Goal: Ask a question: Seek information or help from site administrators or community

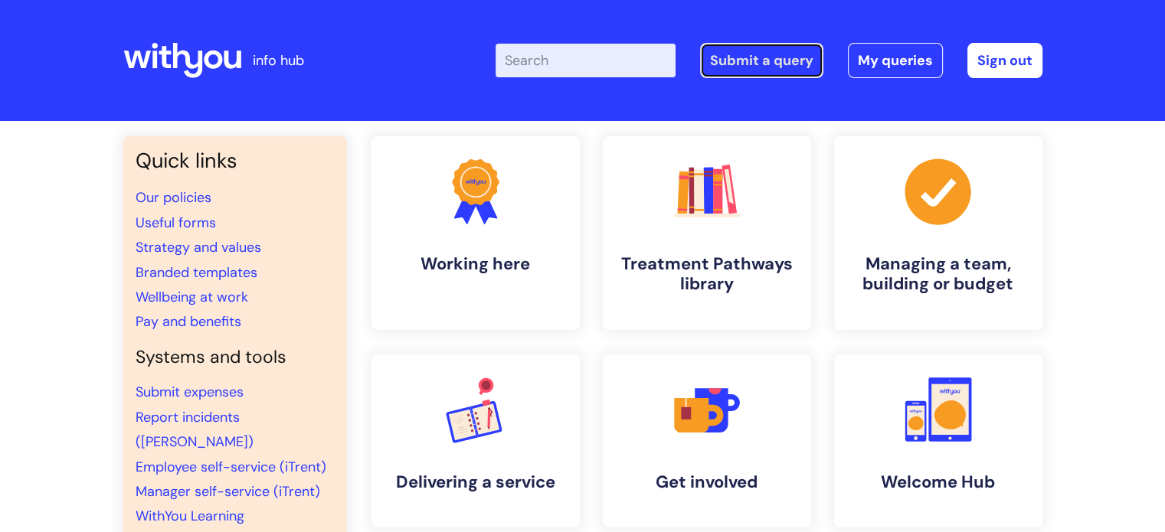
click at [747, 51] on link "Submit a query" at bounding box center [761, 60] width 123 height 35
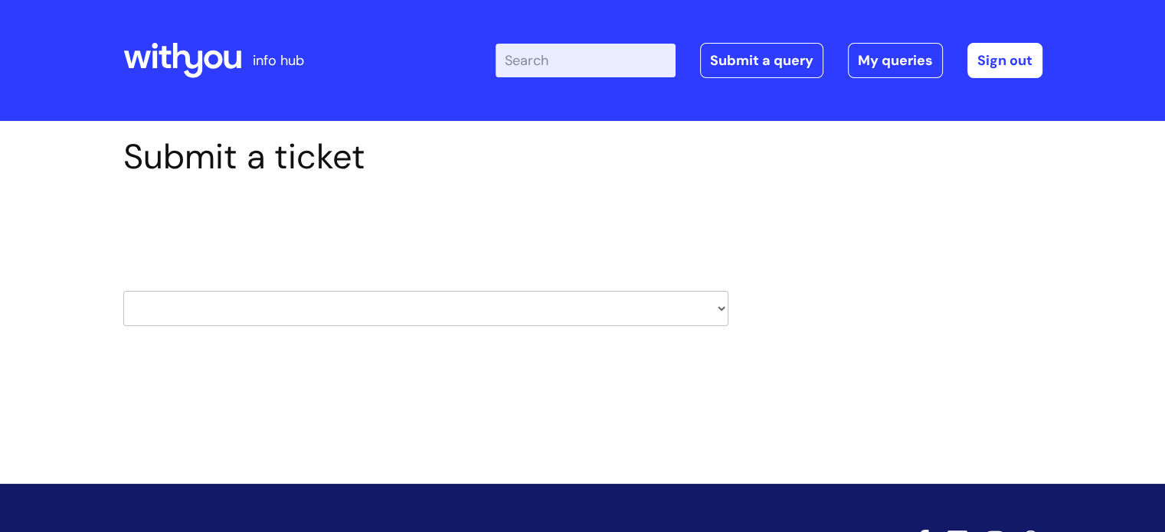
click at [360, 315] on select "HR / People IT and Support Clinical Drug Alerts Finance Accounts Data Support T…" at bounding box center [425, 308] width 605 height 35
select select "finance_accounts"
click at [123, 291] on select "HR / People IT and Support Clinical Drug Alerts Finance Accounts Data Support T…" at bounding box center [425, 308] width 605 height 35
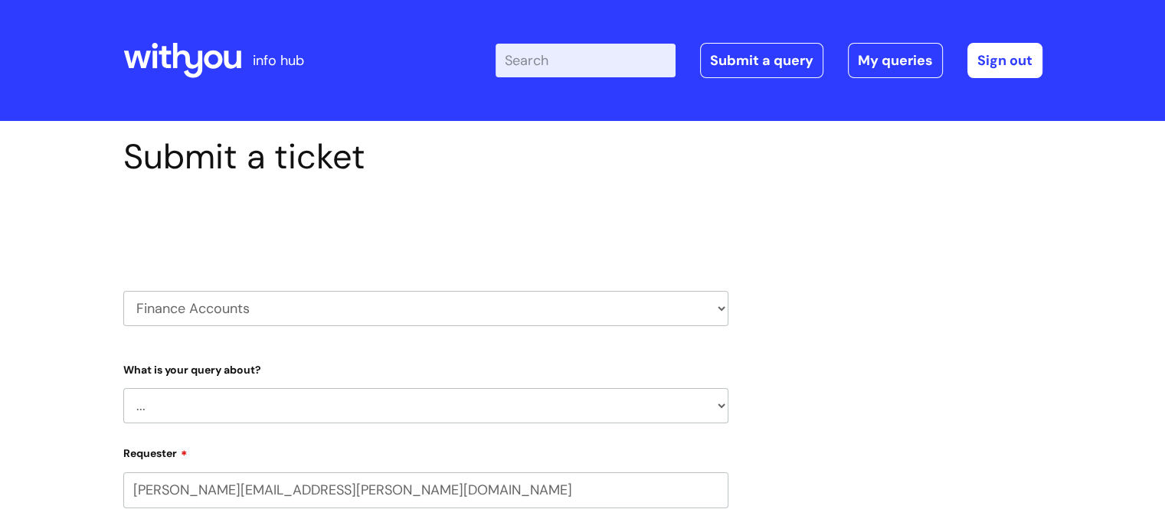
select select "80004286540"
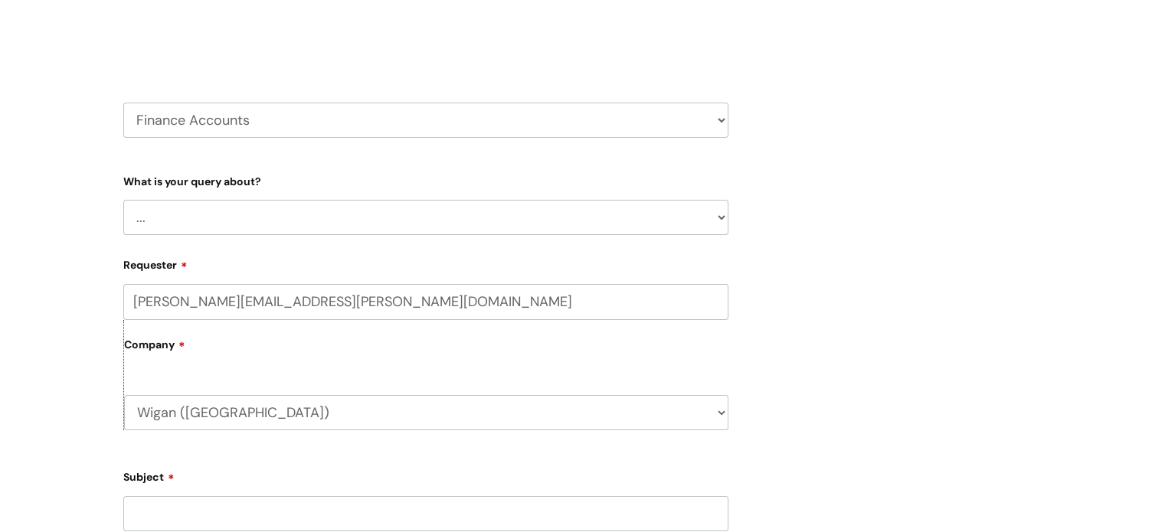
scroll to position [190, 0]
click at [714, 214] on select "... Finance Systems Finance Requests (inc. Expenses) Invoices Research" at bounding box center [425, 215] width 605 height 35
click at [413, 109] on select "HR / People IT and Support Clinical Drug Alerts Finance Accounts Data Support T…" at bounding box center [425, 118] width 605 height 35
select select "hr_/_people"
click at [123, 101] on select "HR / People IT and Support Clinical Drug Alerts Finance Accounts Data Support T…" at bounding box center [425, 118] width 605 height 35
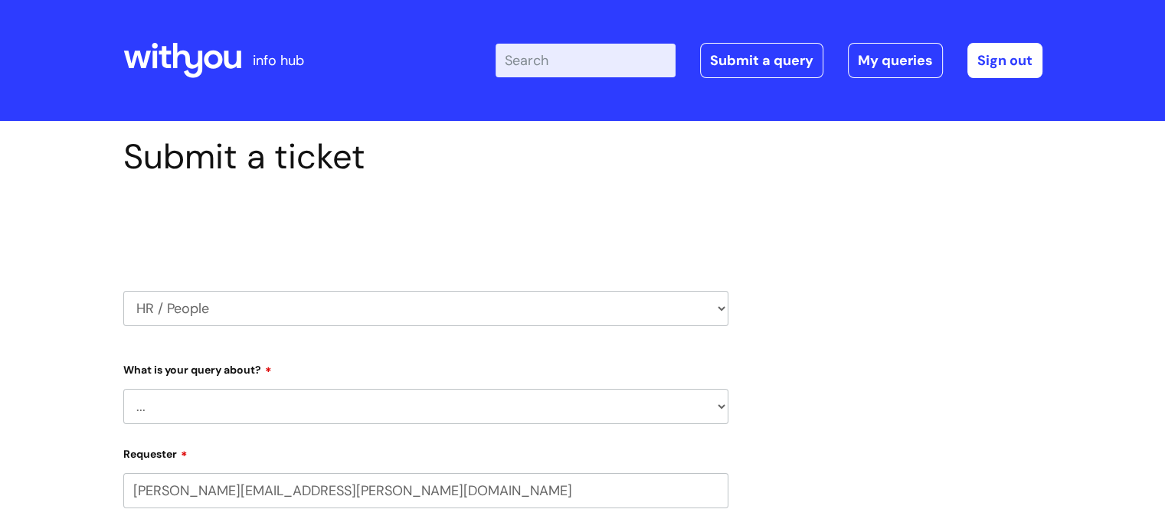
select select "80004286540"
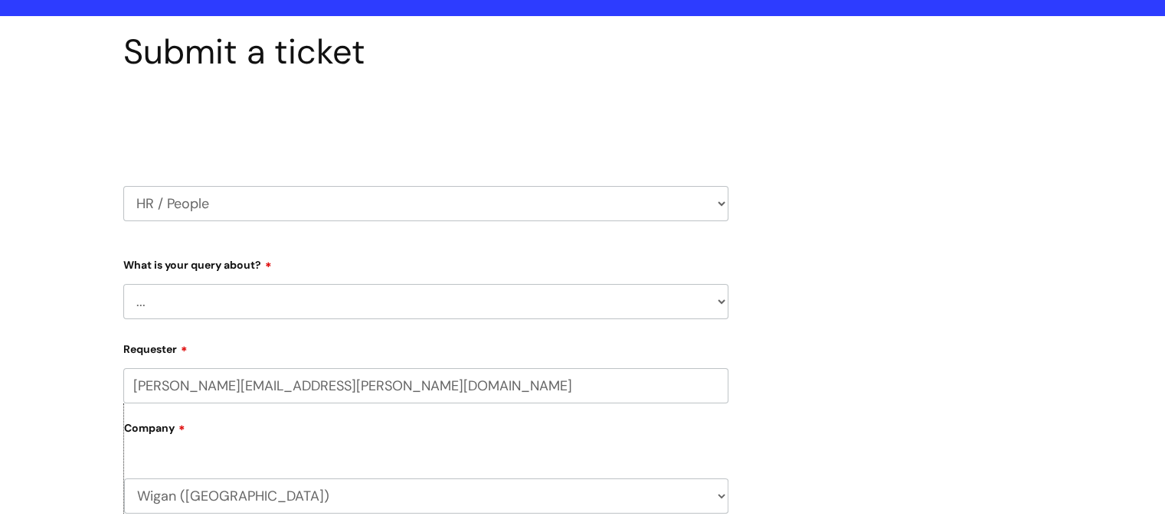
scroll to position [107, 0]
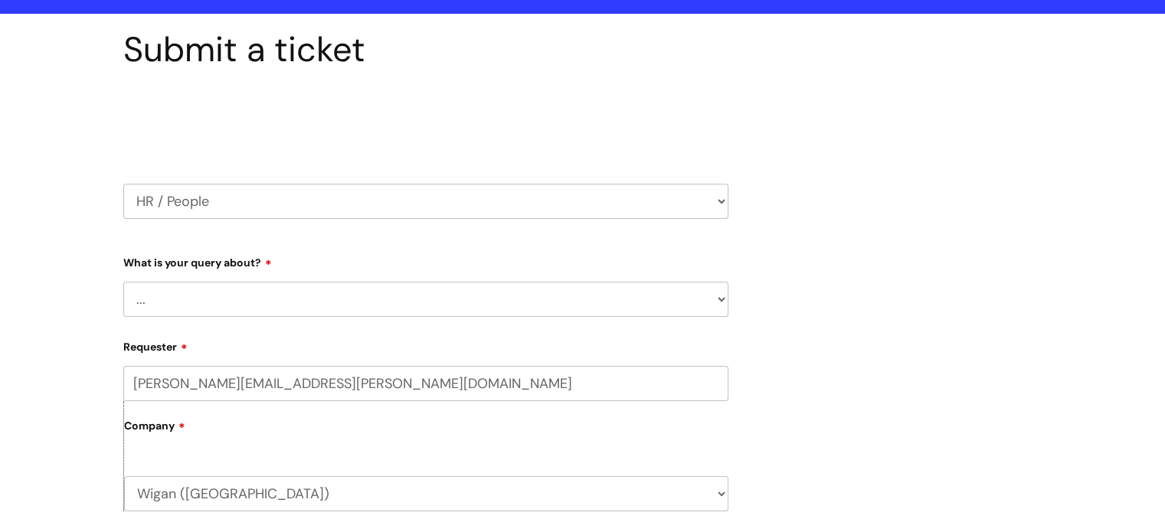
click at [701, 207] on select "HR / People IT and Support Clinical Drug Alerts Finance Accounts Data Support T…" at bounding box center [425, 201] width 605 height 35
click at [123, 184] on select "HR / People IT and Support Clinical Drug Alerts Finance Accounts Data Support T…" at bounding box center [425, 201] width 605 height 35
click at [674, 299] on select "... Absence Query Holiday Query Employee change request General HR Query iTrent…" at bounding box center [425, 299] width 605 height 35
click at [123, 282] on select "... Absence Query Holiday Query Employee change request General HR Query iTrent…" at bounding box center [425, 299] width 605 height 35
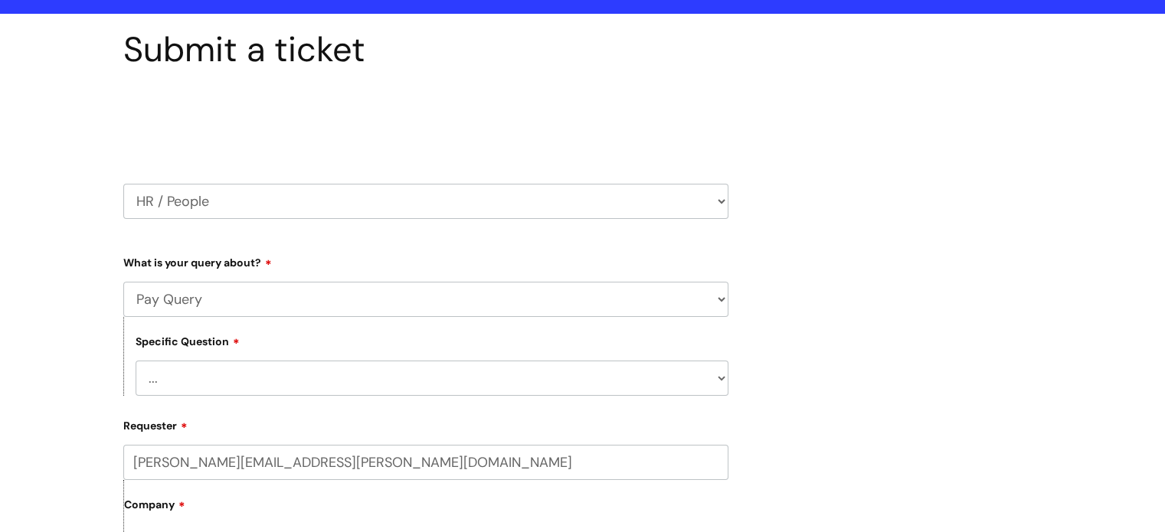
scroll to position [280, 0]
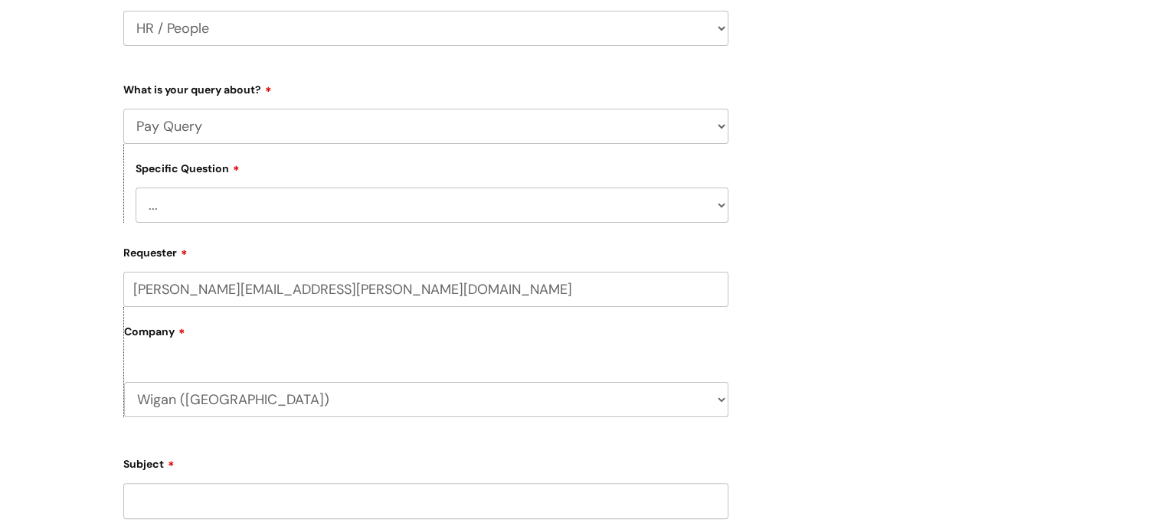
click at [717, 206] on select "... I don’t understand my payslip I think I have been overpaid I think I have b…" at bounding box center [432, 205] width 593 height 35
click at [477, 134] on select "... Absence Query Holiday Query Employee change request General HR Query iTrent…" at bounding box center [425, 126] width 605 height 35
select select "General HR Query"
click at [123, 109] on select "... Absence Query Holiday Query Employee change request General HR Query iTrent…" at bounding box center [425, 126] width 605 height 35
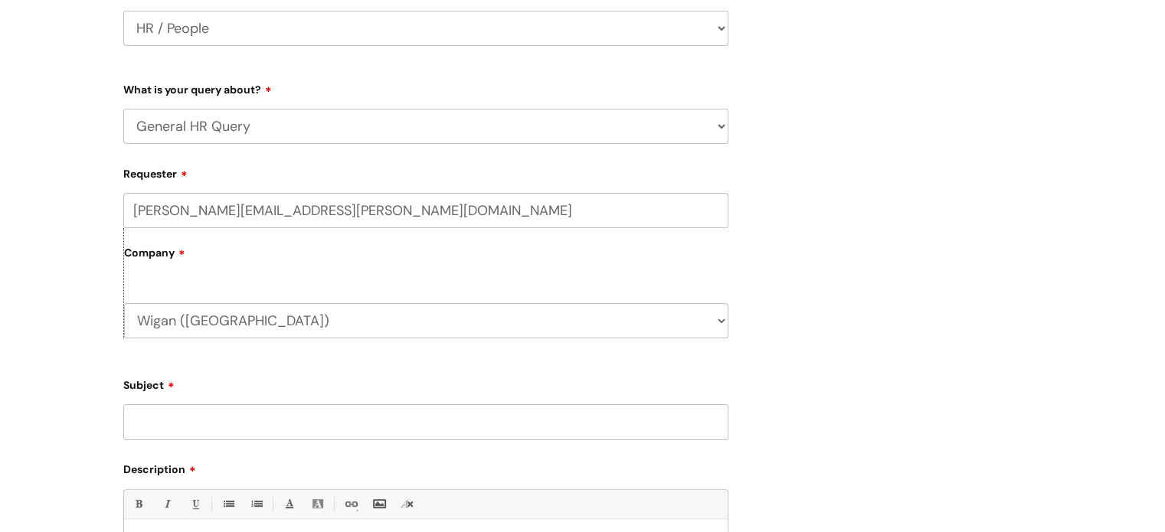
click at [273, 416] on input "Subject" at bounding box center [425, 421] width 605 height 35
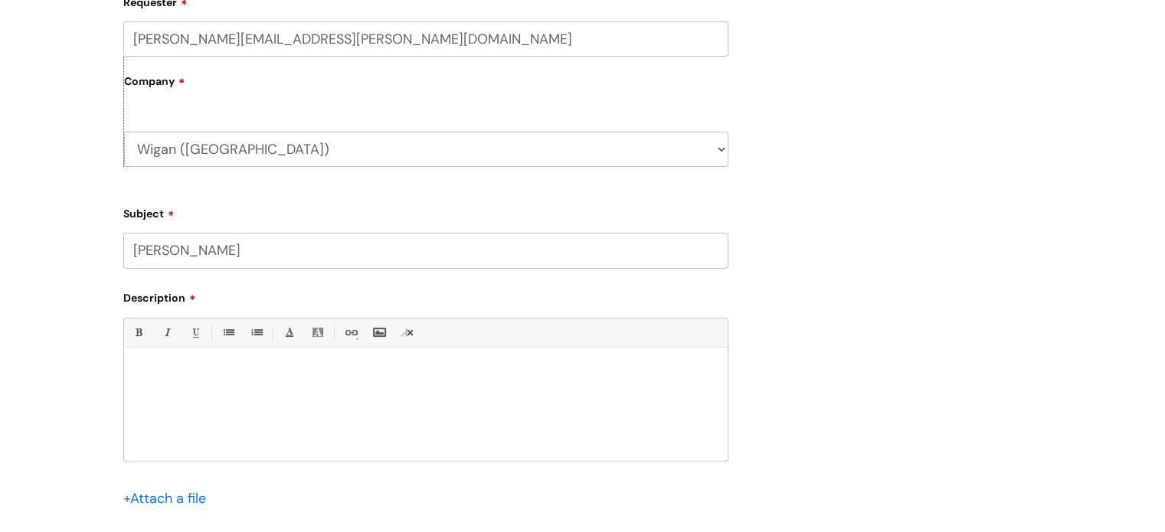
scroll to position [453, 0]
type input "Mell Knox"
click at [637, 400] on div at bounding box center [425, 407] width 603 height 106
click at [207, 372] on p "Mell has chnaged her hours" at bounding box center [426, 372] width 580 height 14
click at [279, 373] on p "Mell has changed her hours" at bounding box center [426, 372] width 580 height 14
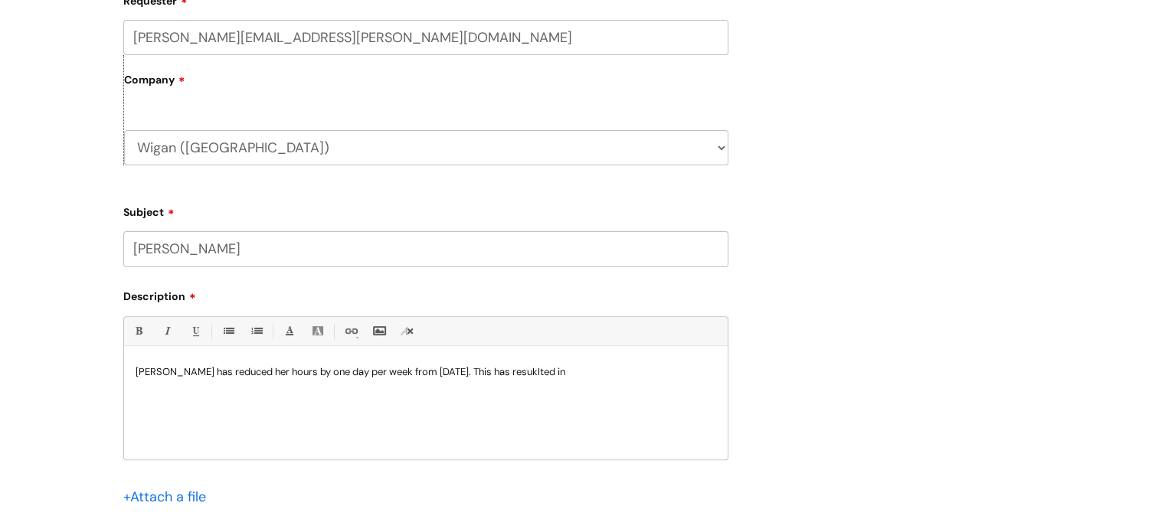
click at [497, 371] on p "Mell has reduced her hours by one day per week from 08/09/25. This has resuklte…" at bounding box center [426, 372] width 580 height 14
click at [547, 368] on p "Mell has reduced her hours by one day per week from 08/09/25. This has resulted…" at bounding box center [426, 372] width 580 height 14
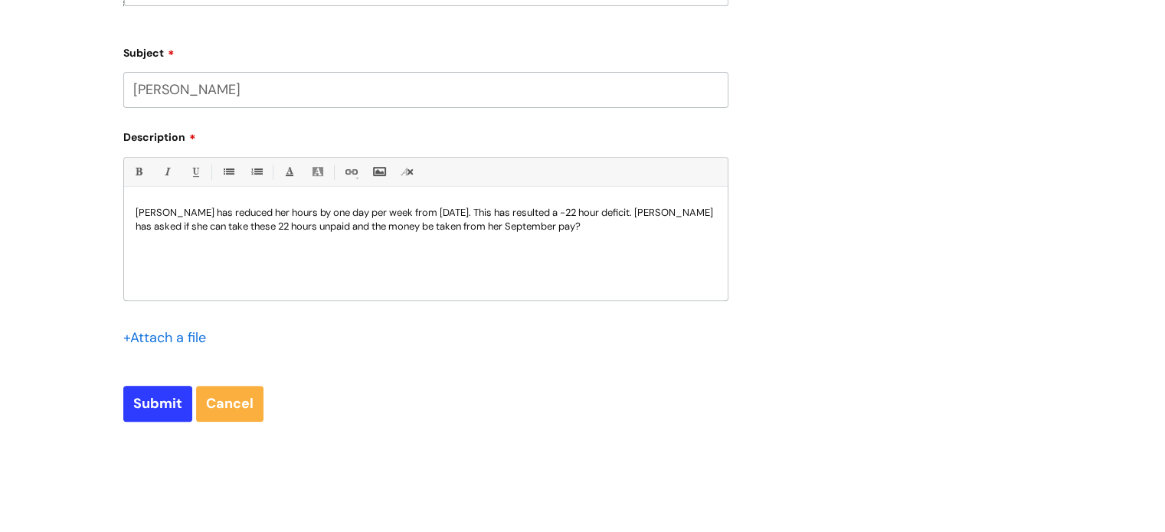
scroll to position [617, 0]
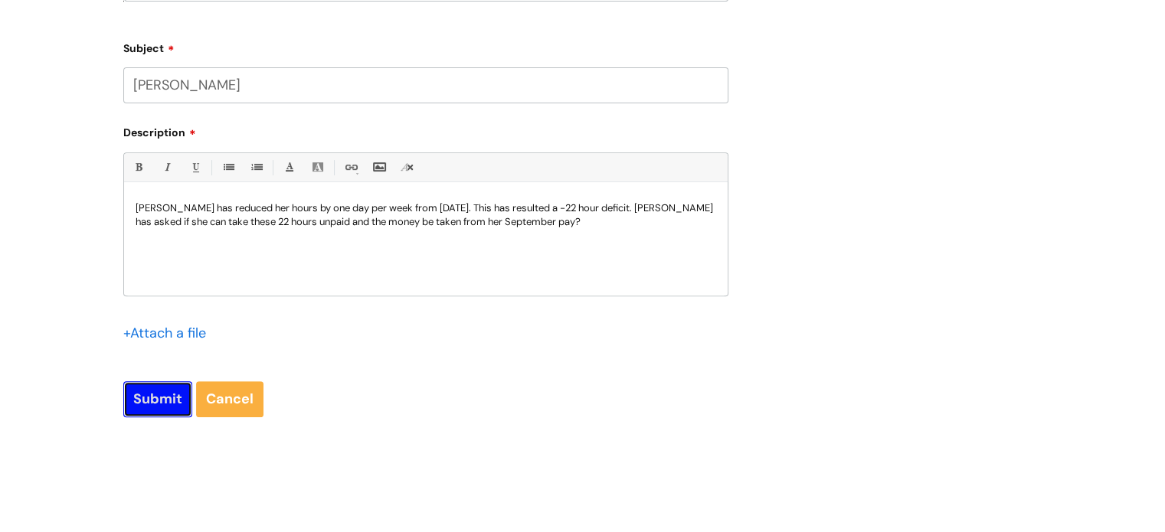
click at [158, 404] on input "Submit" at bounding box center [157, 398] width 69 height 35
type input "Please Wait..."
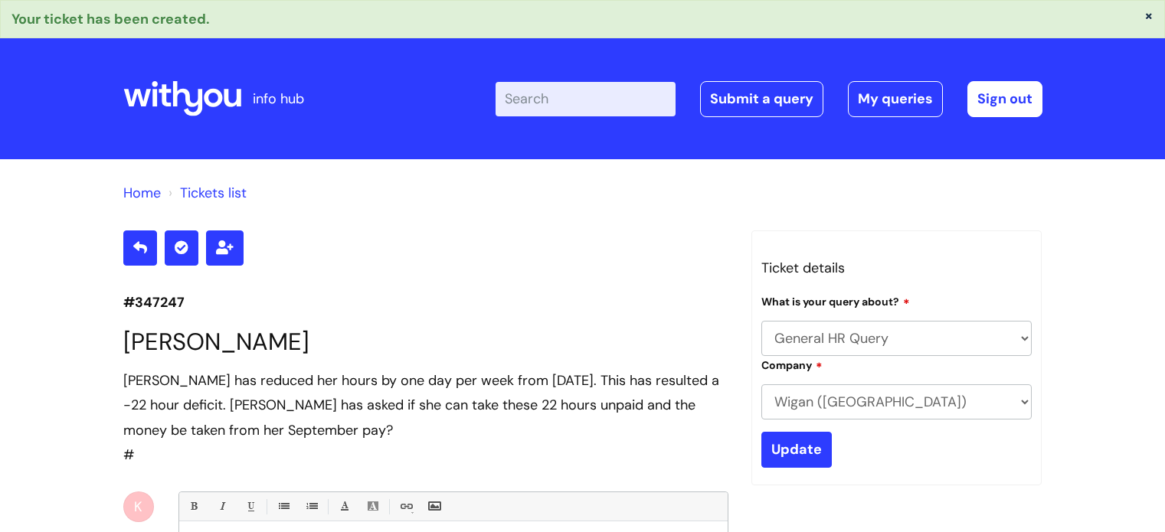
select select "General HR Query"
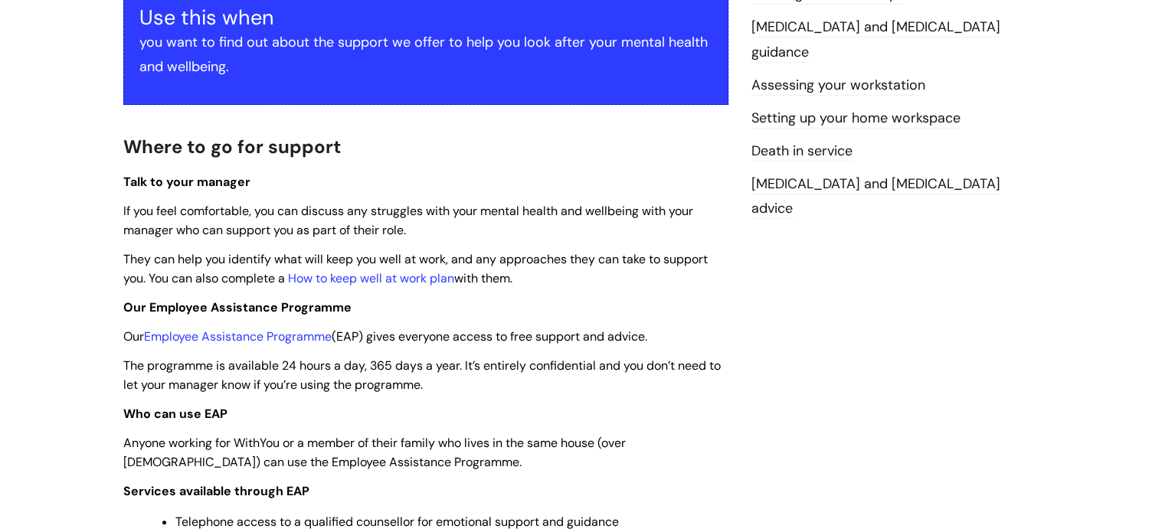
scroll to position [313, 0]
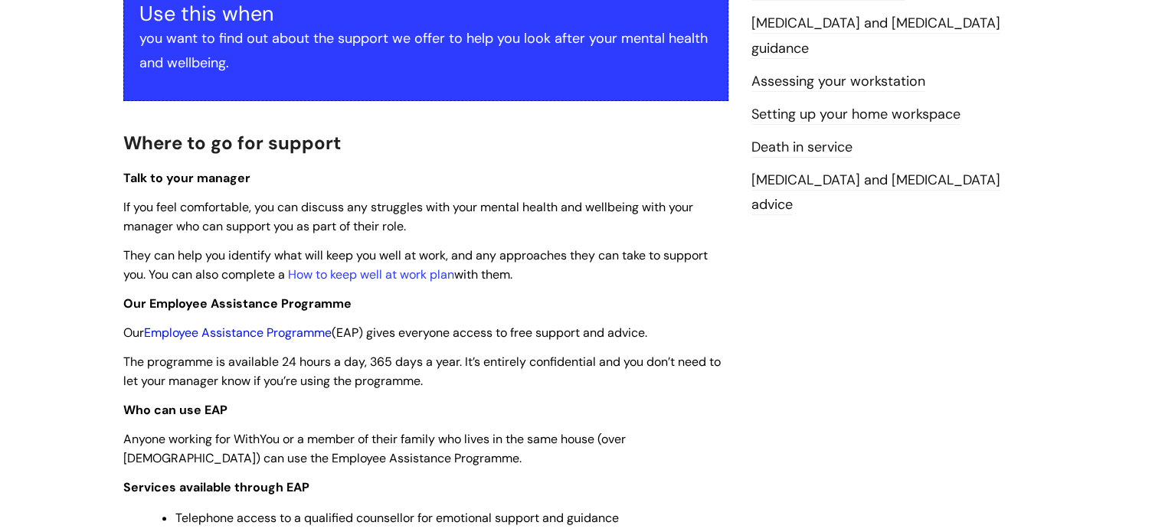
click at [270, 335] on link "Employee Assistance Programme" at bounding box center [238, 333] width 188 height 16
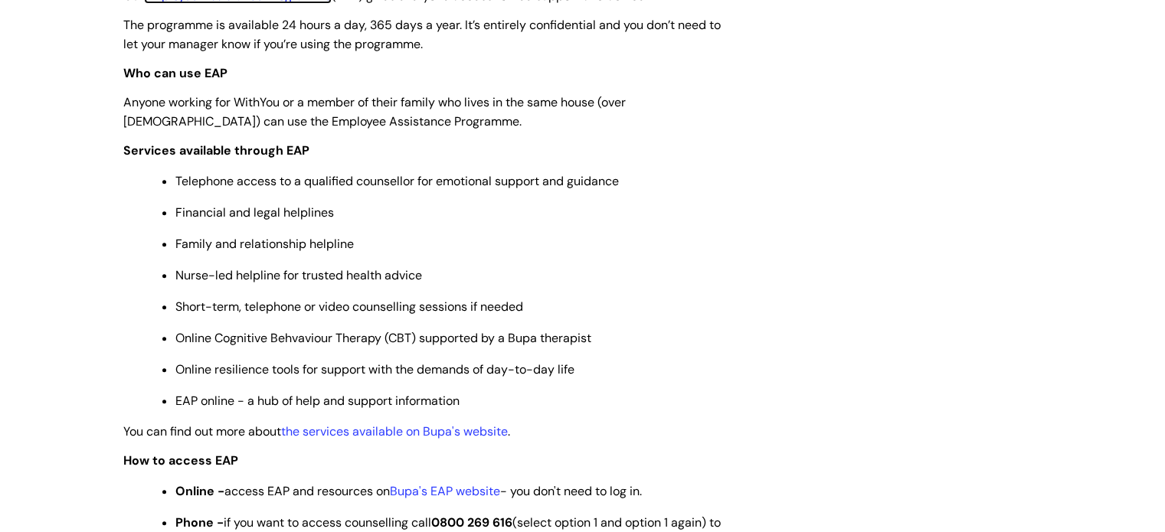
scroll to position [754, 0]
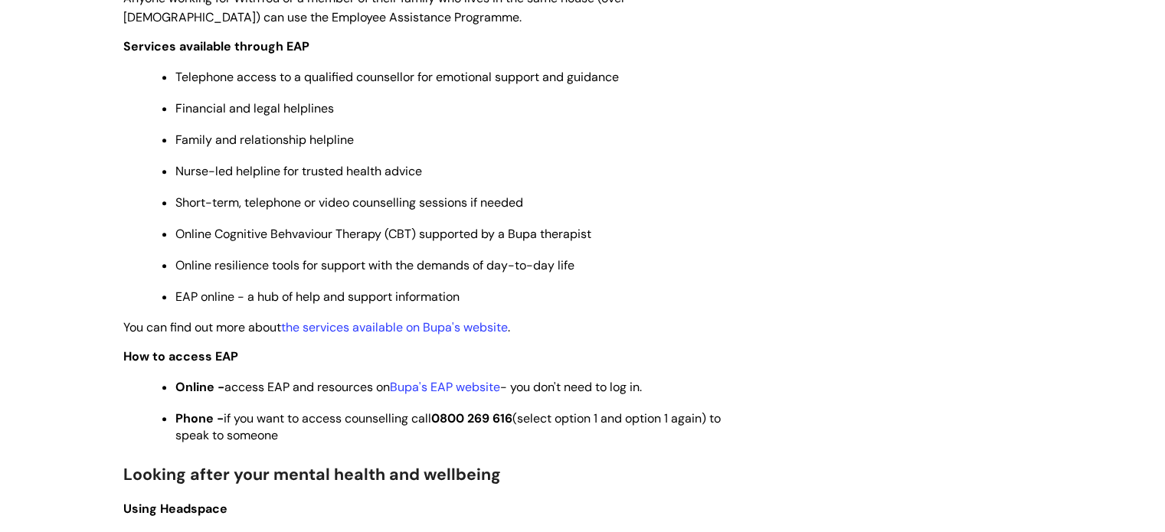
drag, startPoint x: 326, startPoint y: 438, endPoint x: 125, endPoint y: 361, distance: 215.7
copy div "How to access EAP Online - access EAP and resources on Bupa's EAP website - you…"
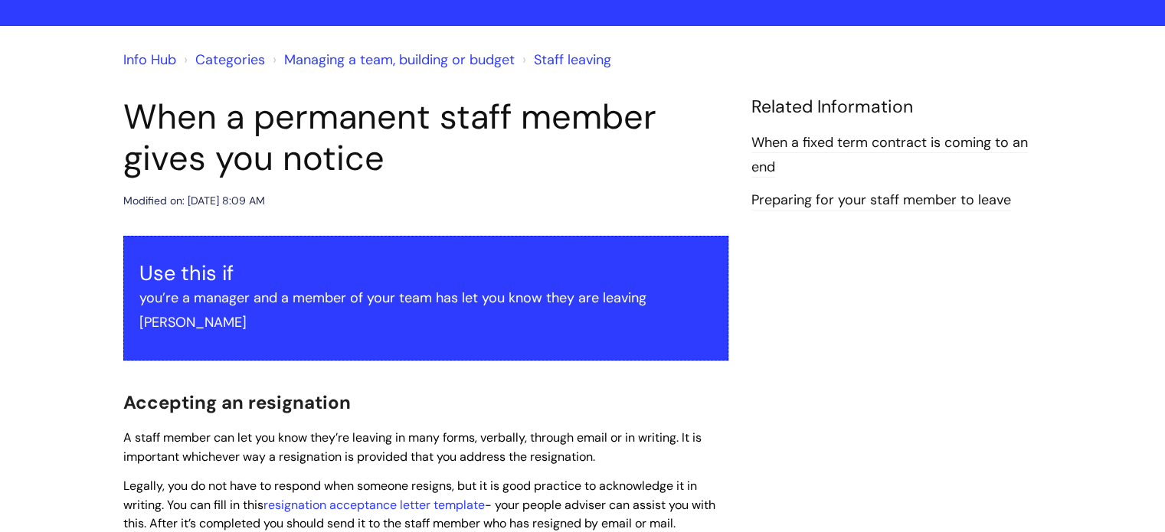
scroll to position [306, 0]
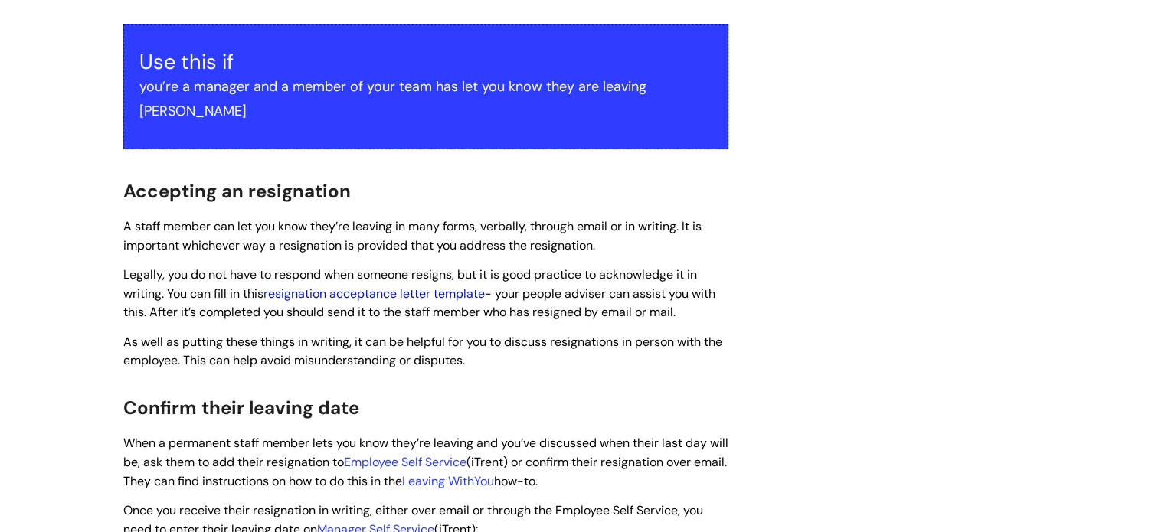
click at [443, 286] on link "resignation acceptance letter template" at bounding box center [373, 294] width 221 height 16
